Goal: Navigation & Orientation: Go to known website

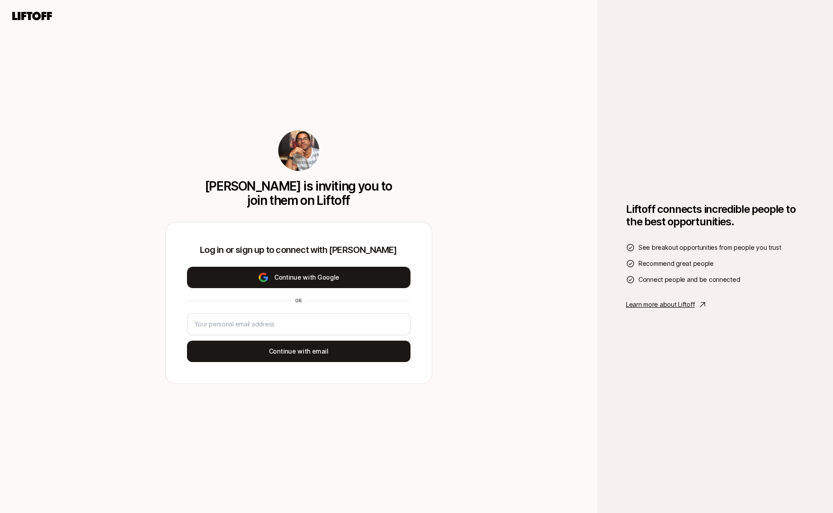
click at [304, 275] on button "Continue with Google" at bounding box center [299, 277] width 224 height 21
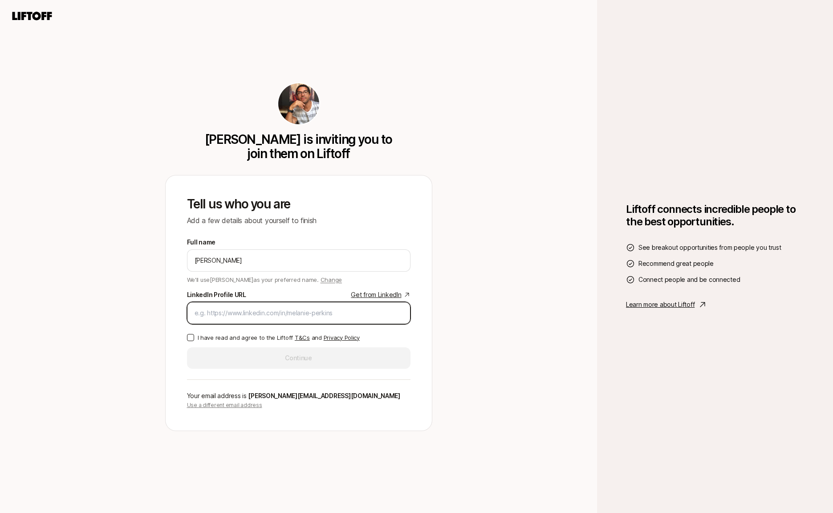
click at [261, 312] on input "LinkedIn Profile URL Get from LinkedIn" at bounding box center [299, 313] width 208 height 11
paste input "[URL][DOMAIN_NAME]"
type input "[URL][DOMAIN_NAME]"
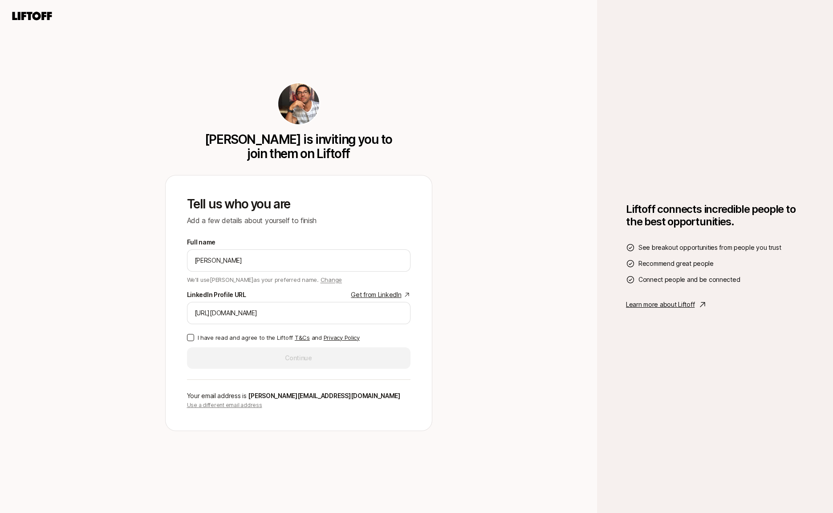
click at [191, 337] on button "I have read and agree to the Liftoff T&Cs and Privacy Policy" at bounding box center [190, 337] width 7 height 7
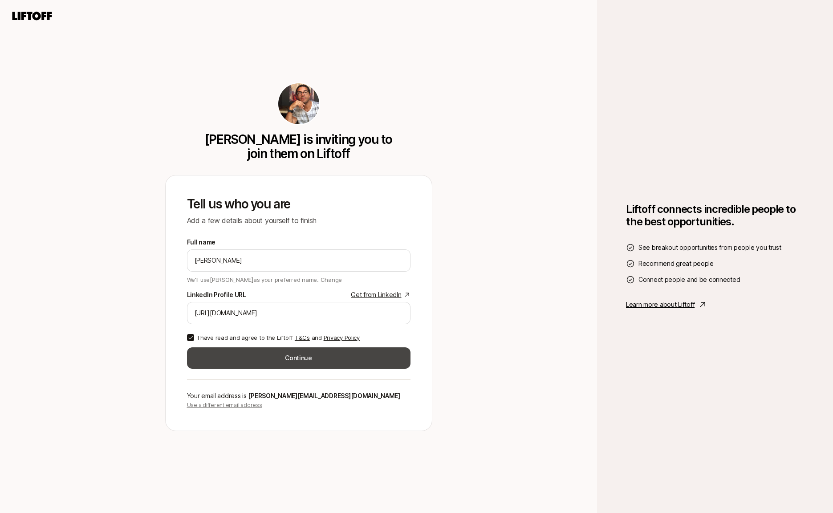
click at [269, 367] on button "Continue" at bounding box center [299, 357] width 224 height 21
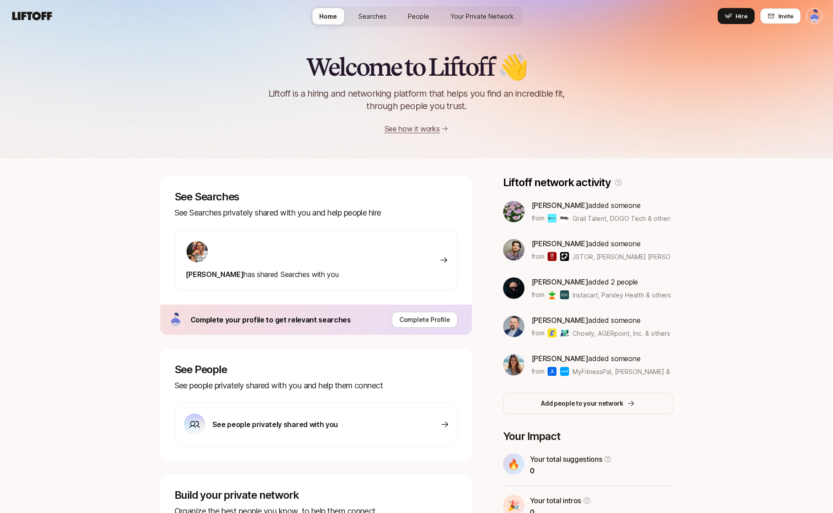
click at [409, 273] on div "[PERSON_NAME] has shared Searches with you" at bounding box center [316, 260] width 283 height 61
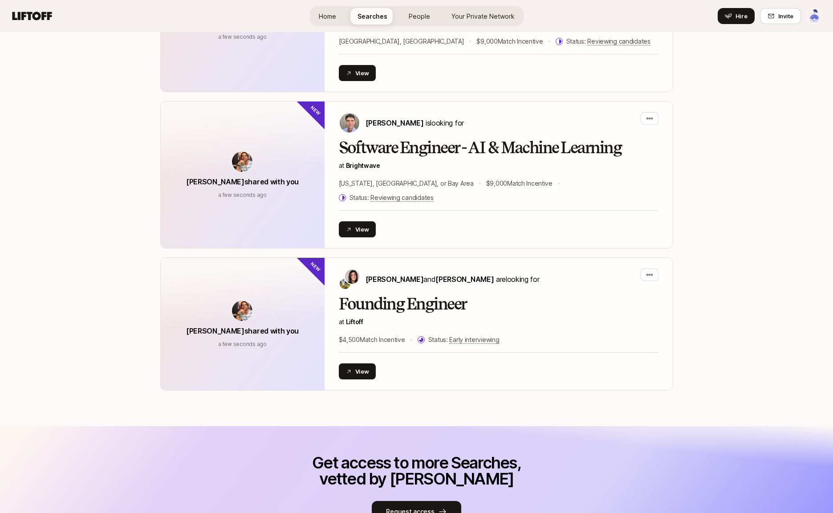
scroll to position [58, 0]
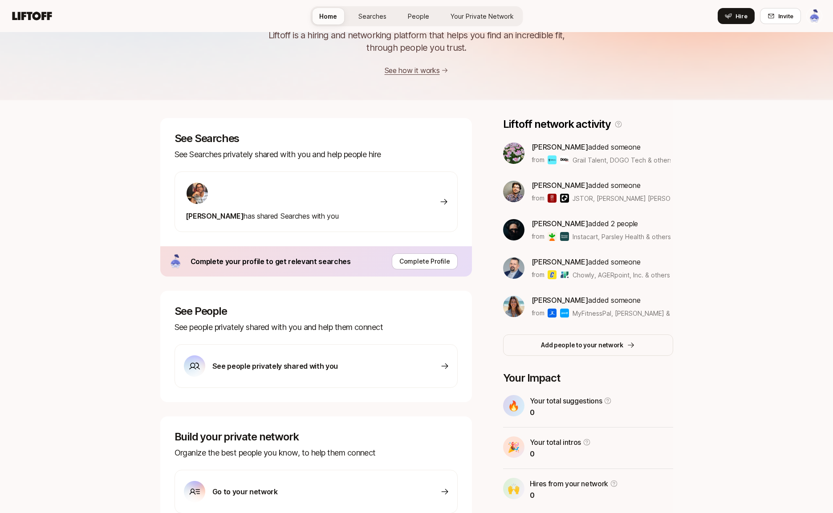
scroll to position [109, 0]
